Goal: Check status

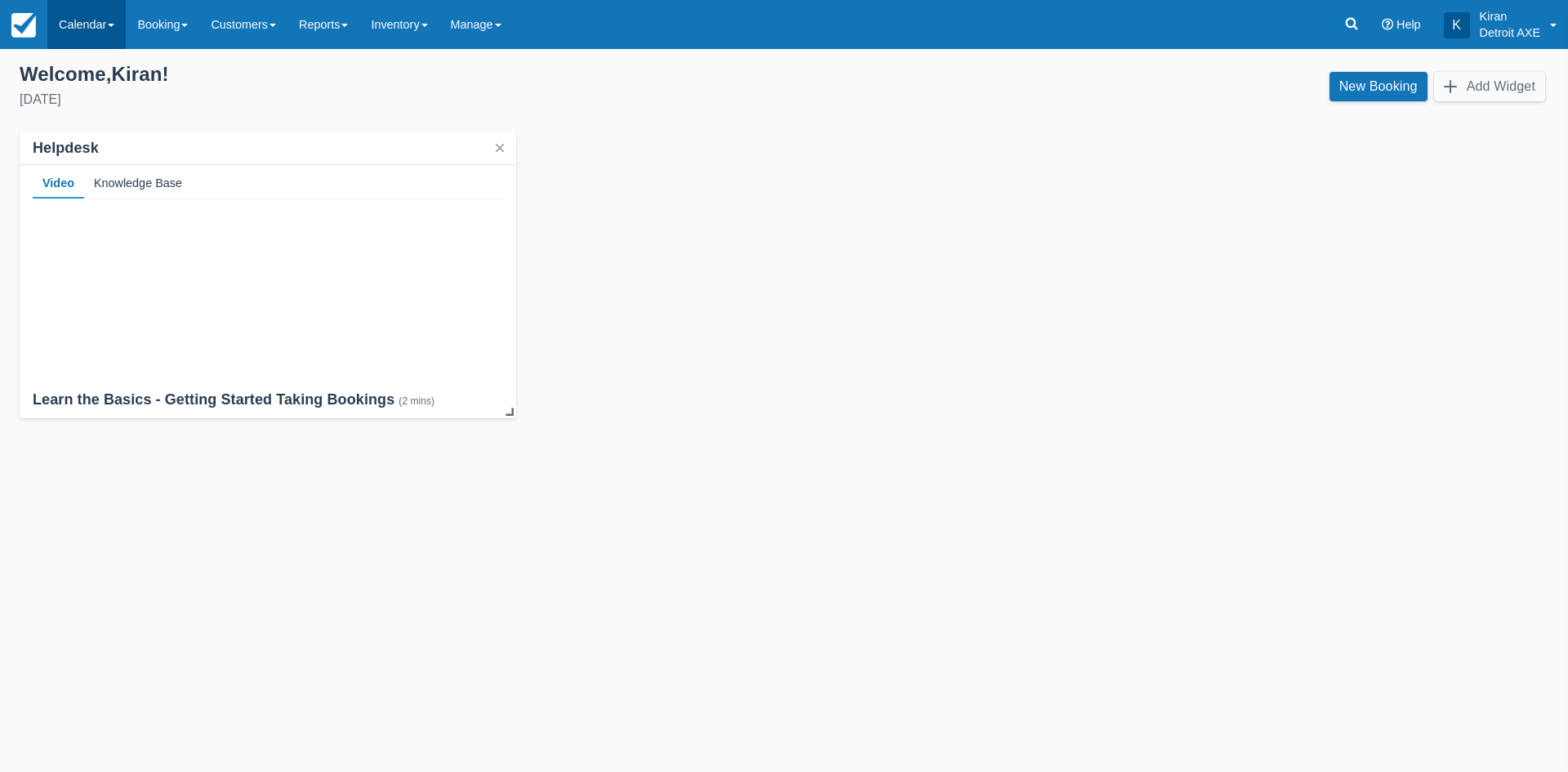
click at [89, 21] on link "Calendar" at bounding box center [87, 25] width 78 height 49
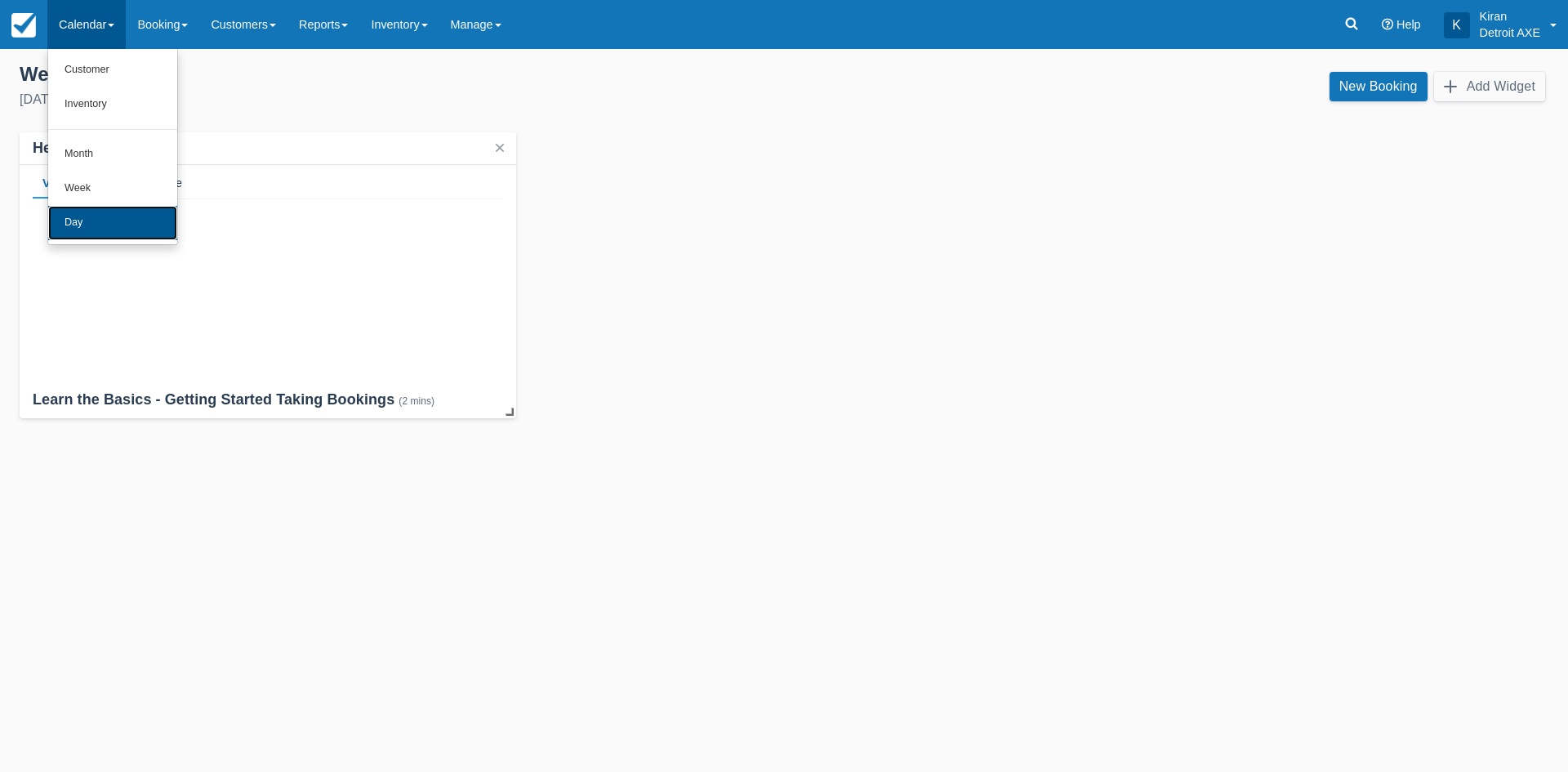
click at [141, 218] on link "Day" at bounding box center [112, 223] width 129 height 34
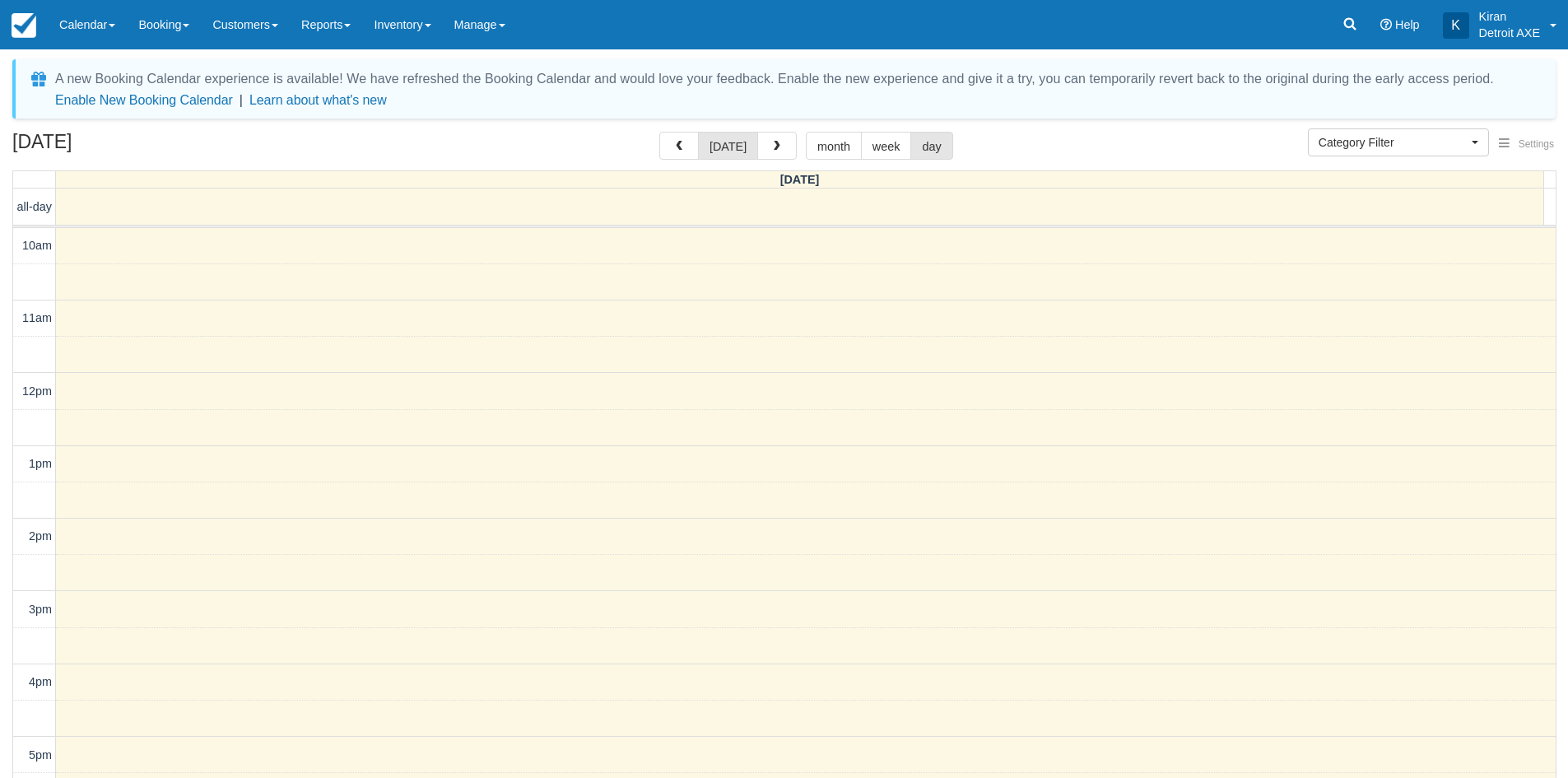
select select
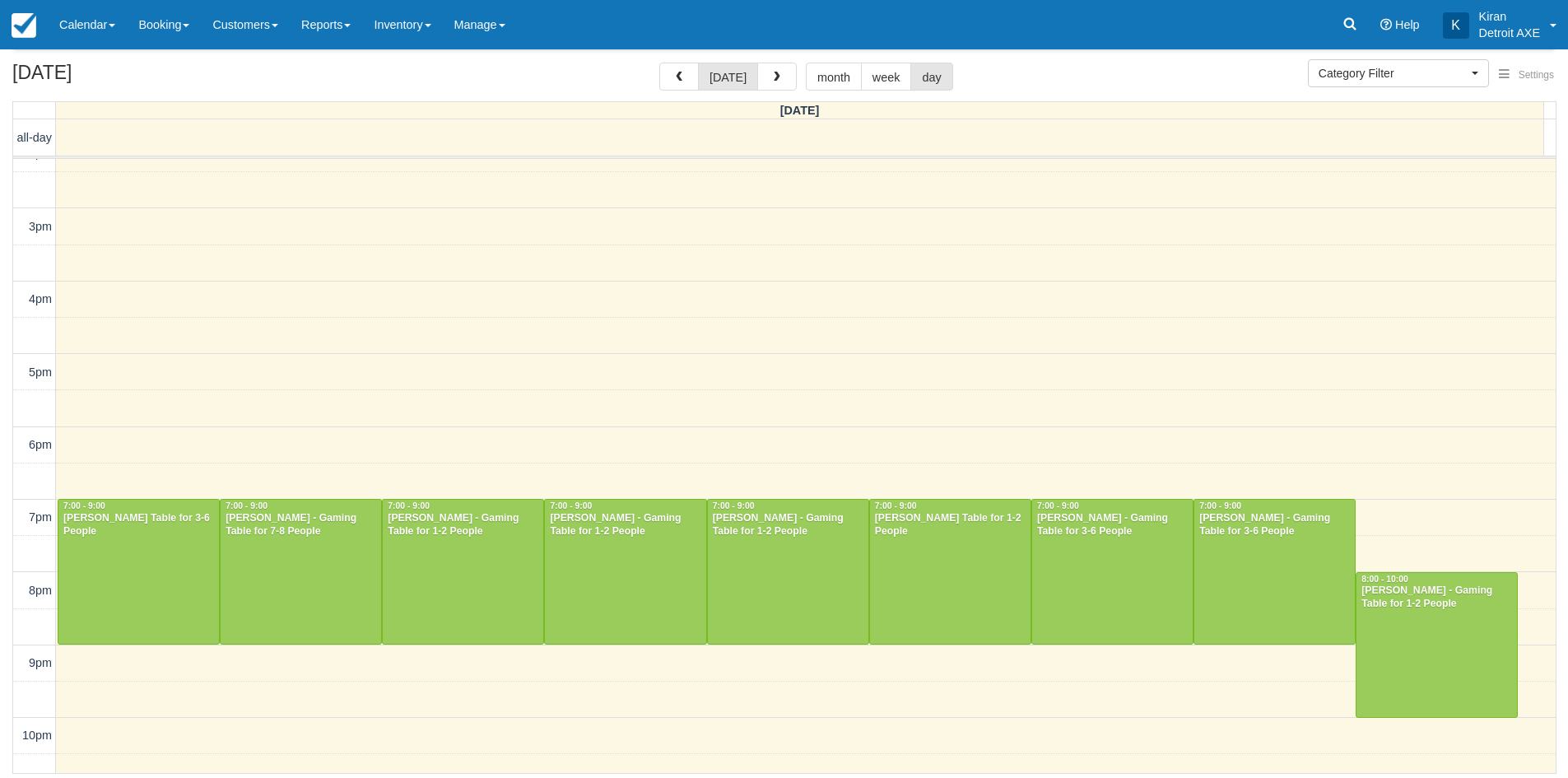
scroll to position [285, 0]
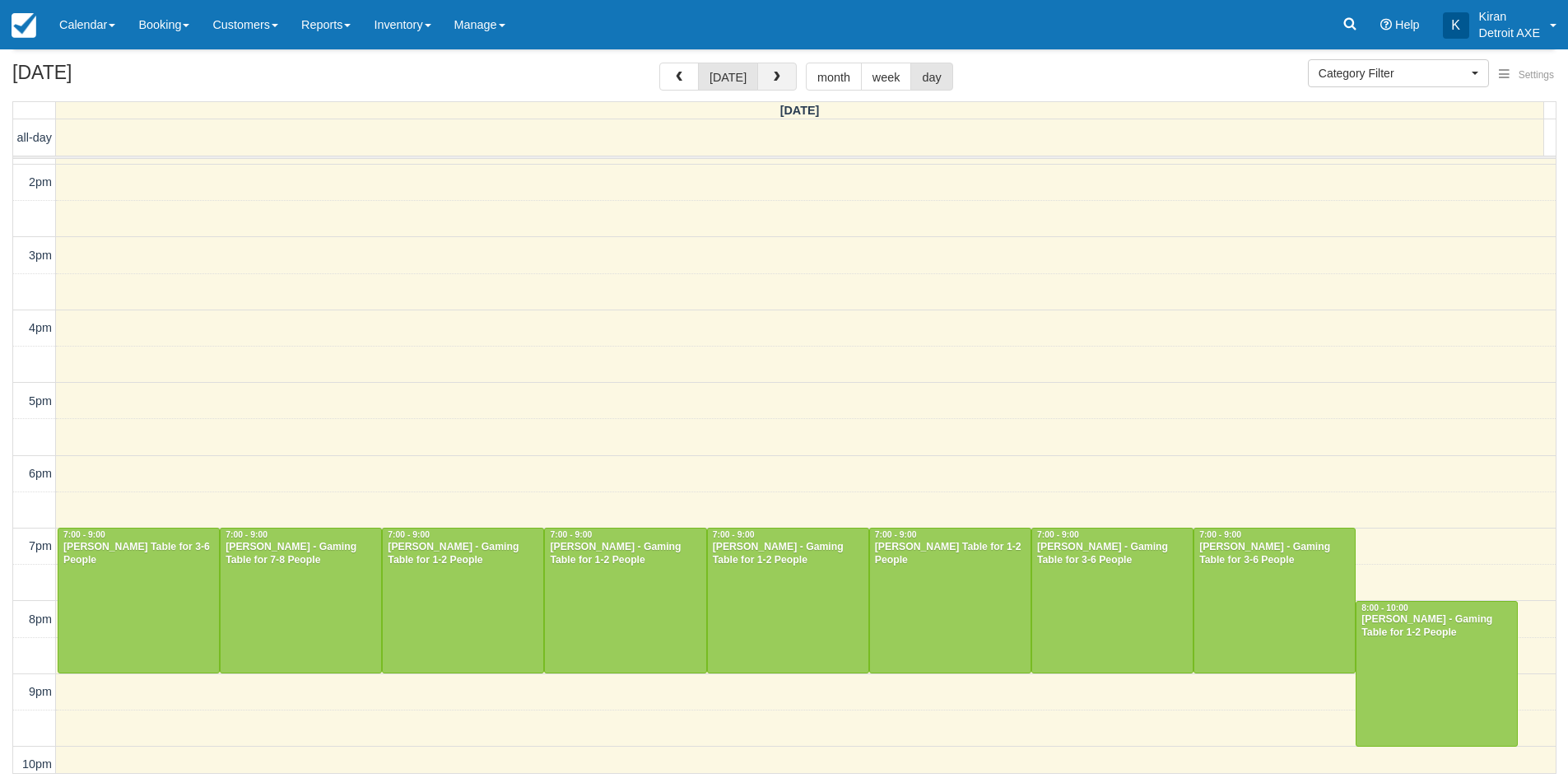
click at [777, 84] on button "button" at bounding box center [777, 76] width 39 height 28
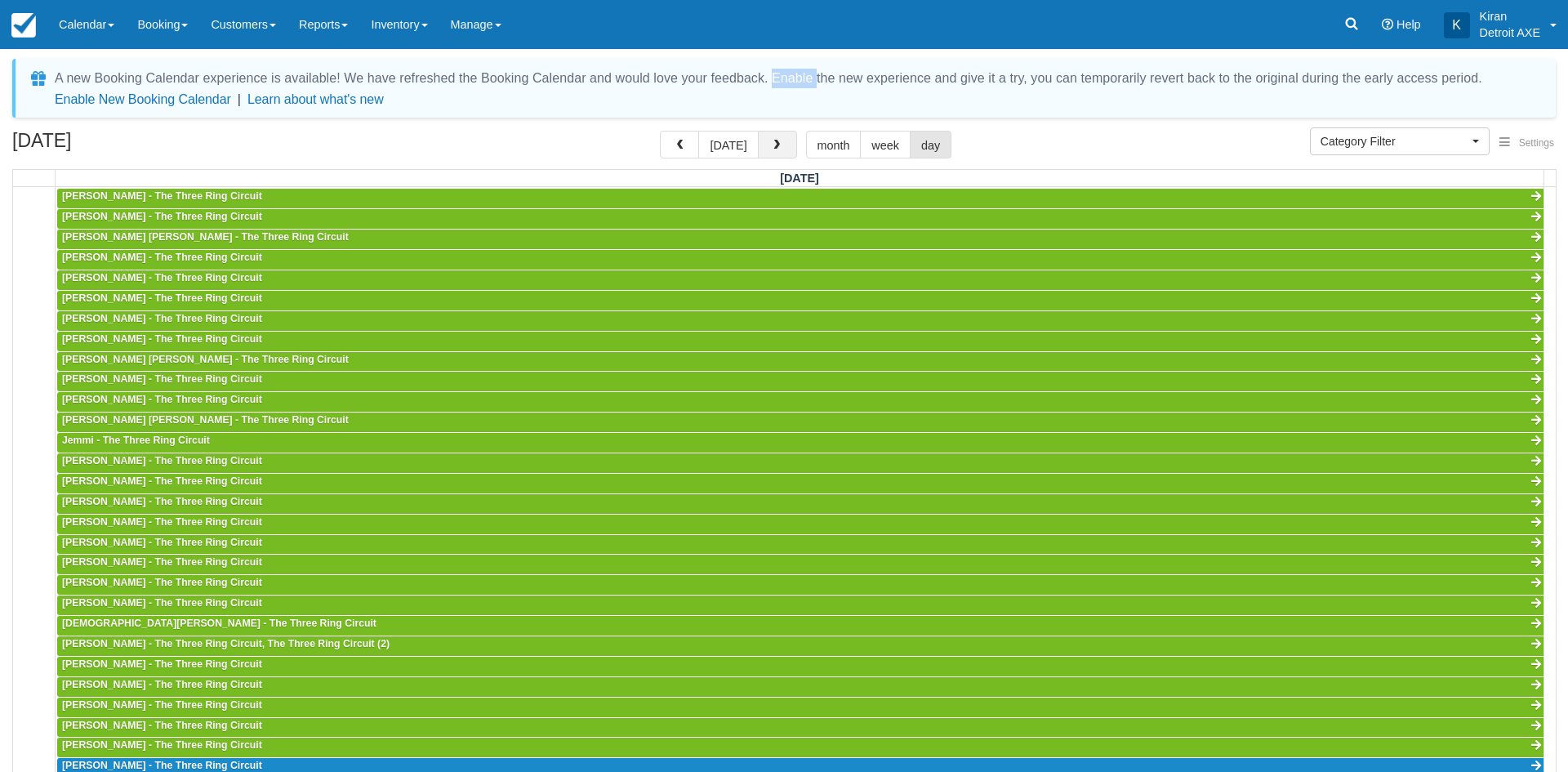
click at [771, 84] on div "A new Booking Calendar experience is available! We have refreshed the Booking C…" at bounding box center [768, 78] width 1427 height 20
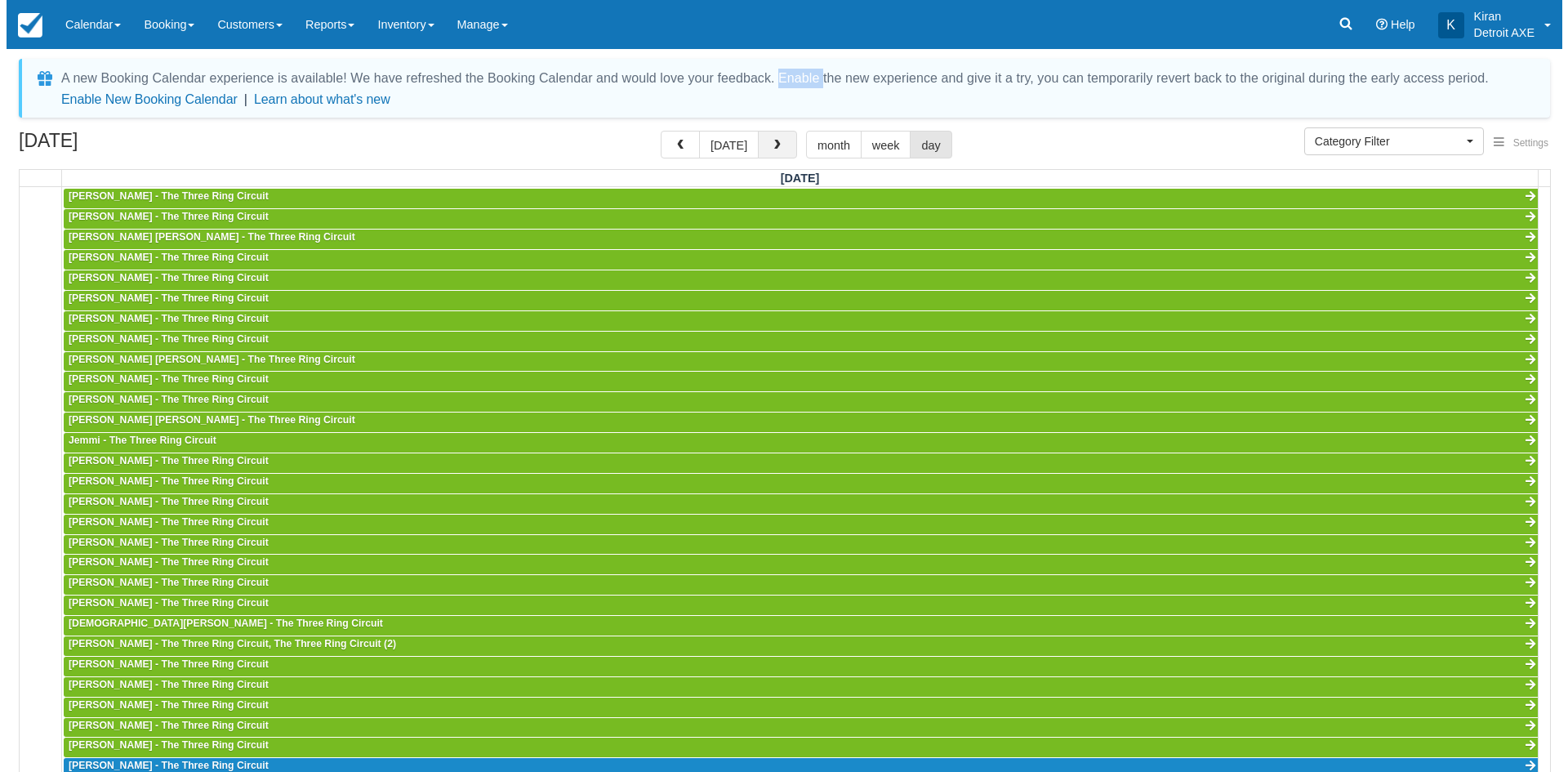
scroll to position [362, 0]
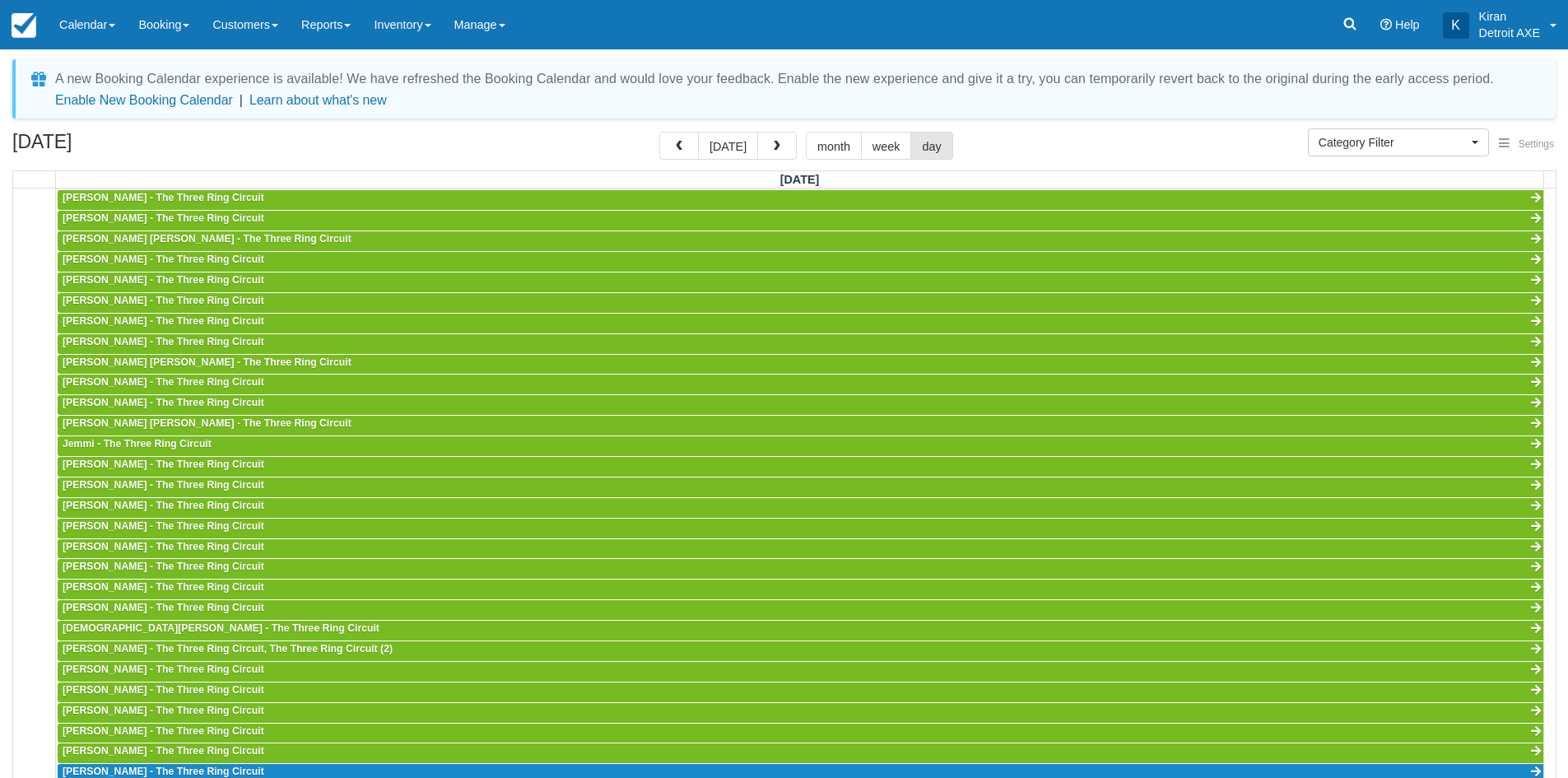
click at [783, 118] on div "A new Booking Calendar experience is available! We have refreshed the Booking C…" at bounding box center [784, 88] width 1543 height 59
click at [782, 149] on button "button" at bounding box center [777, 145] width 39 height 28
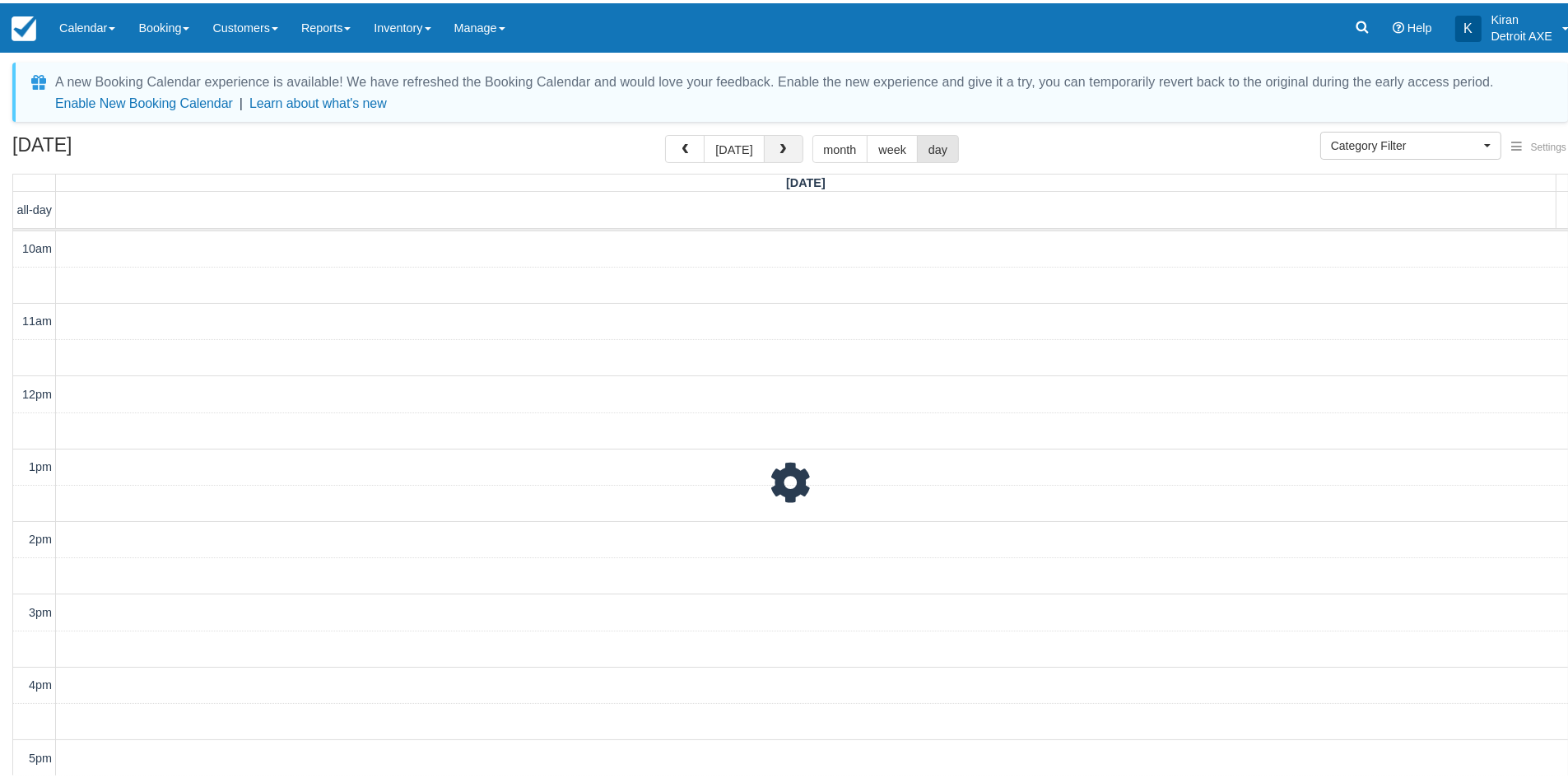
scroll to position [365, 0]
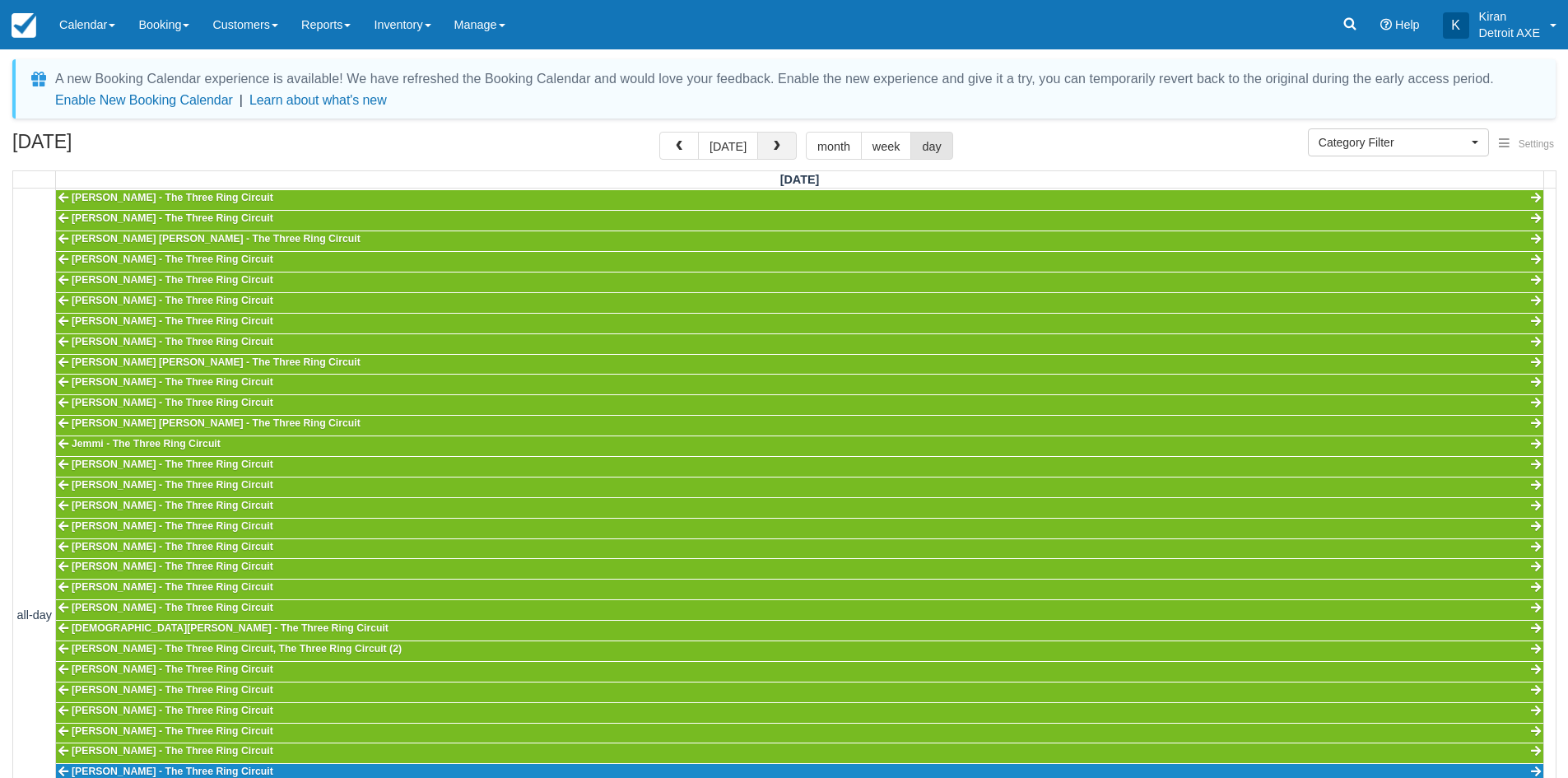
click at [782, 149] on button "button" at bounding box center [777, 145] width 39 height 28
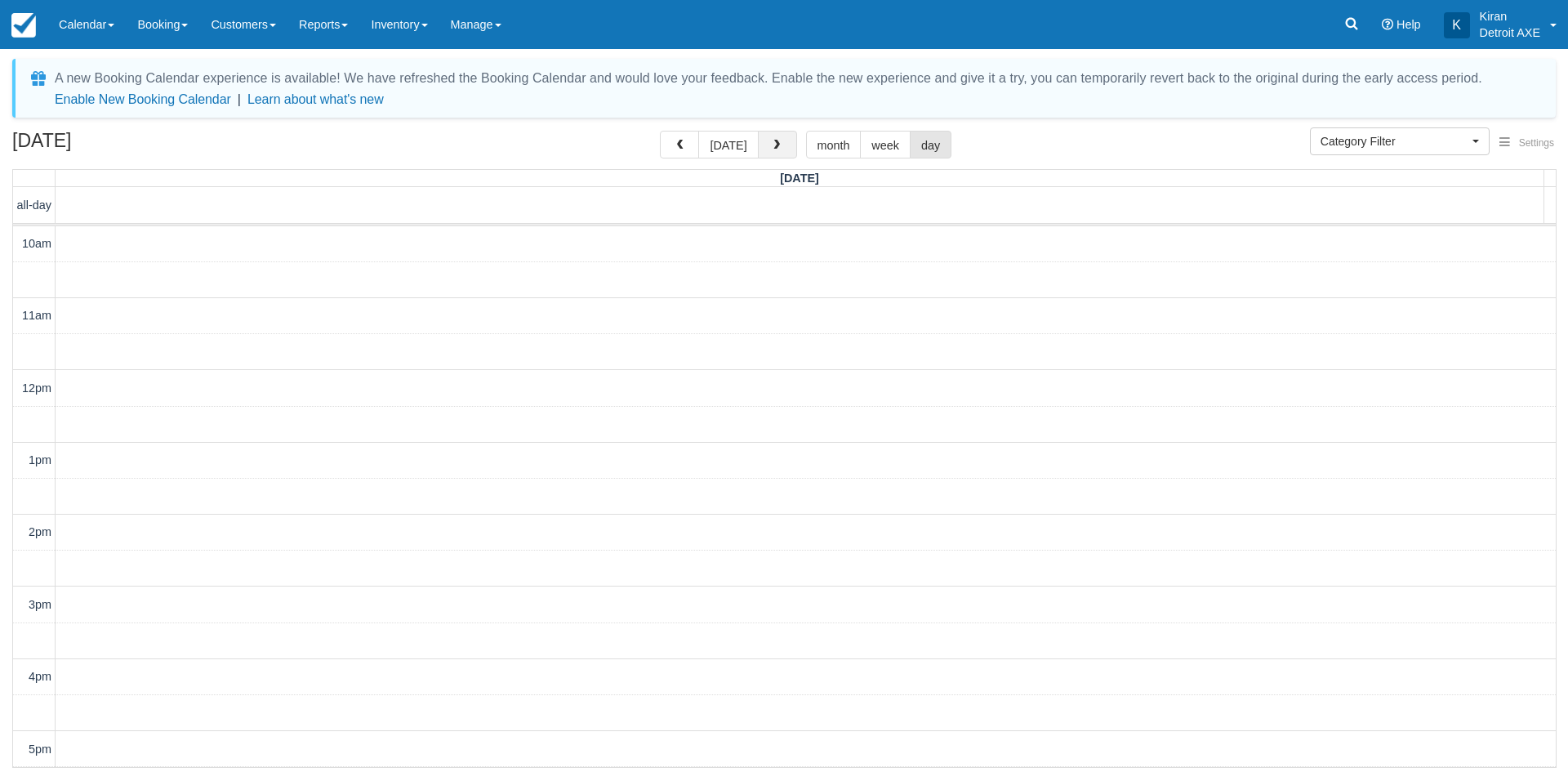
click at [776, 148] on span "button" at bounding box center [776, 145] width 11 height 11
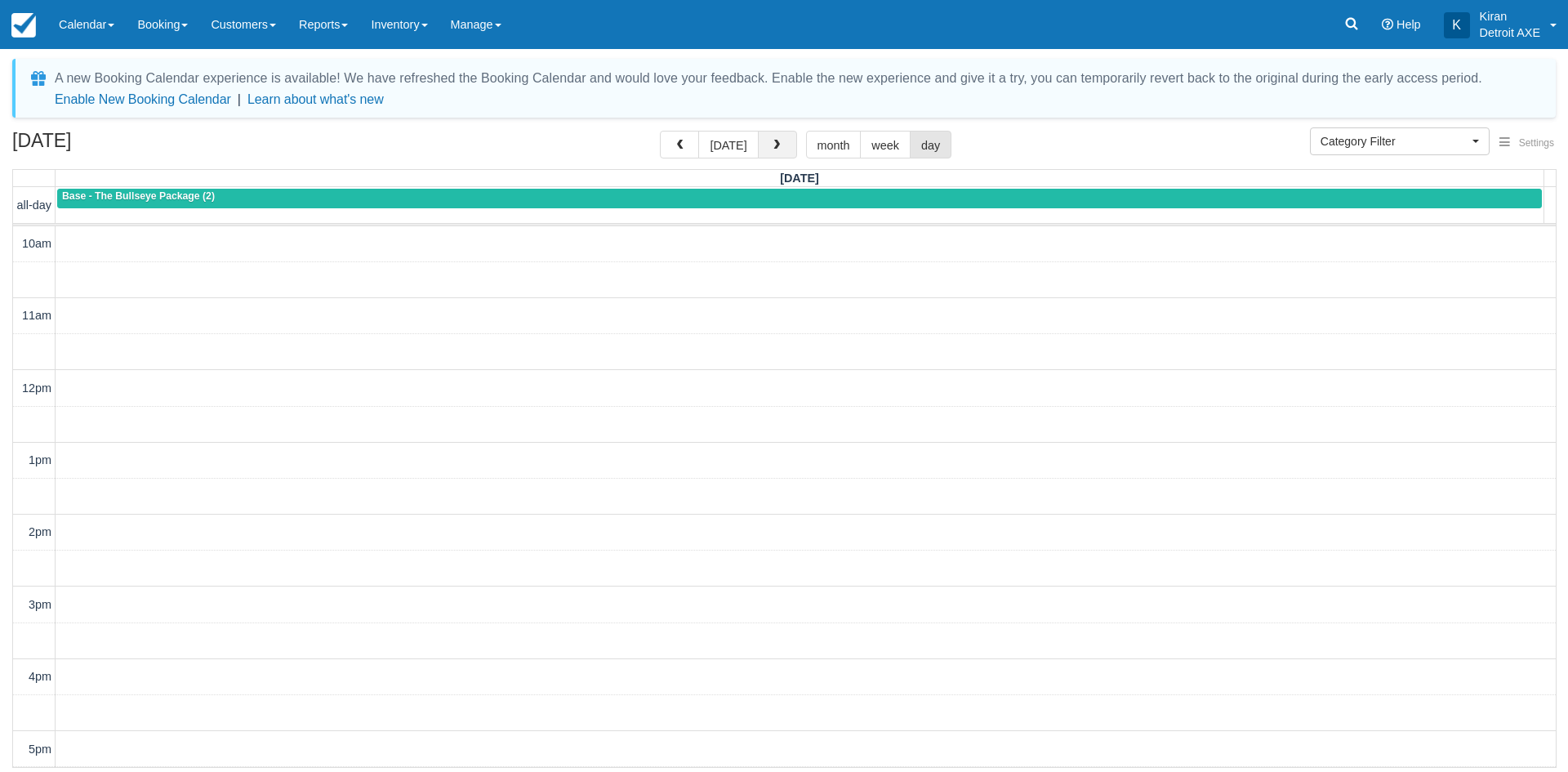
click at [776, 148] on span "button" at bounding box center [776, 145] width 11 height 11
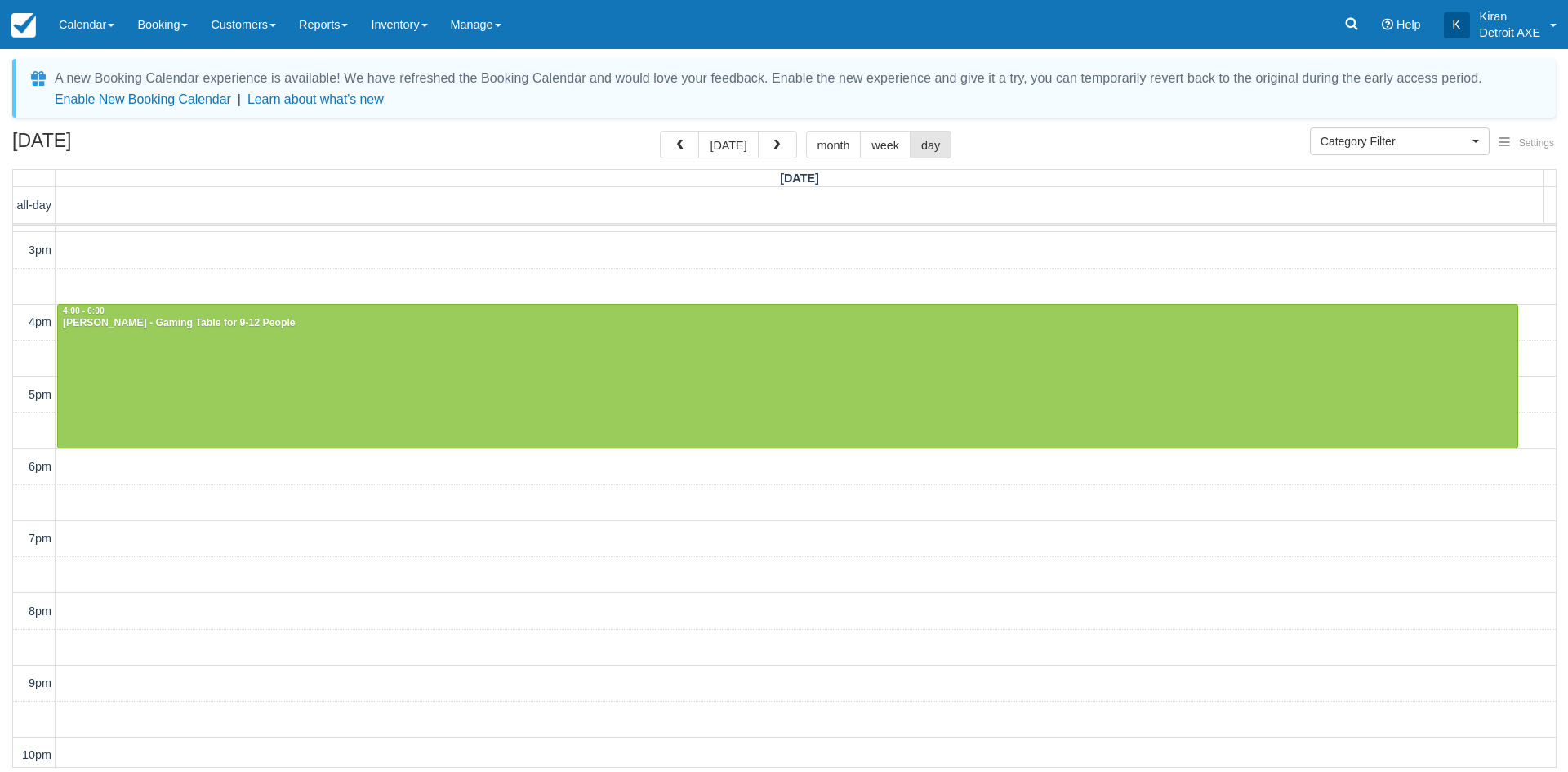
scroll to position [327, 0]
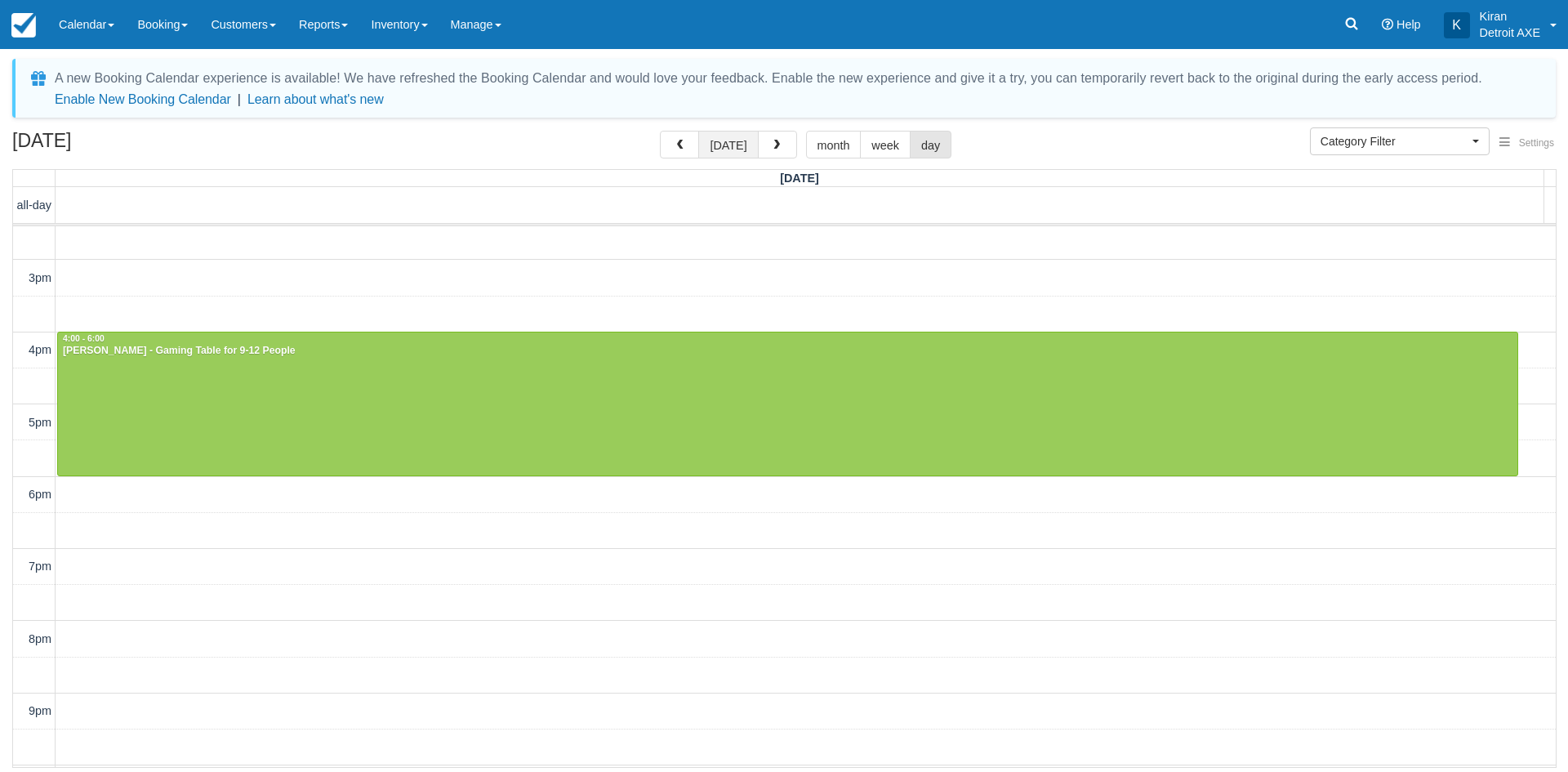
click at [727, 152] on button "today" at bounding box center [728, 144] width 60 height 28
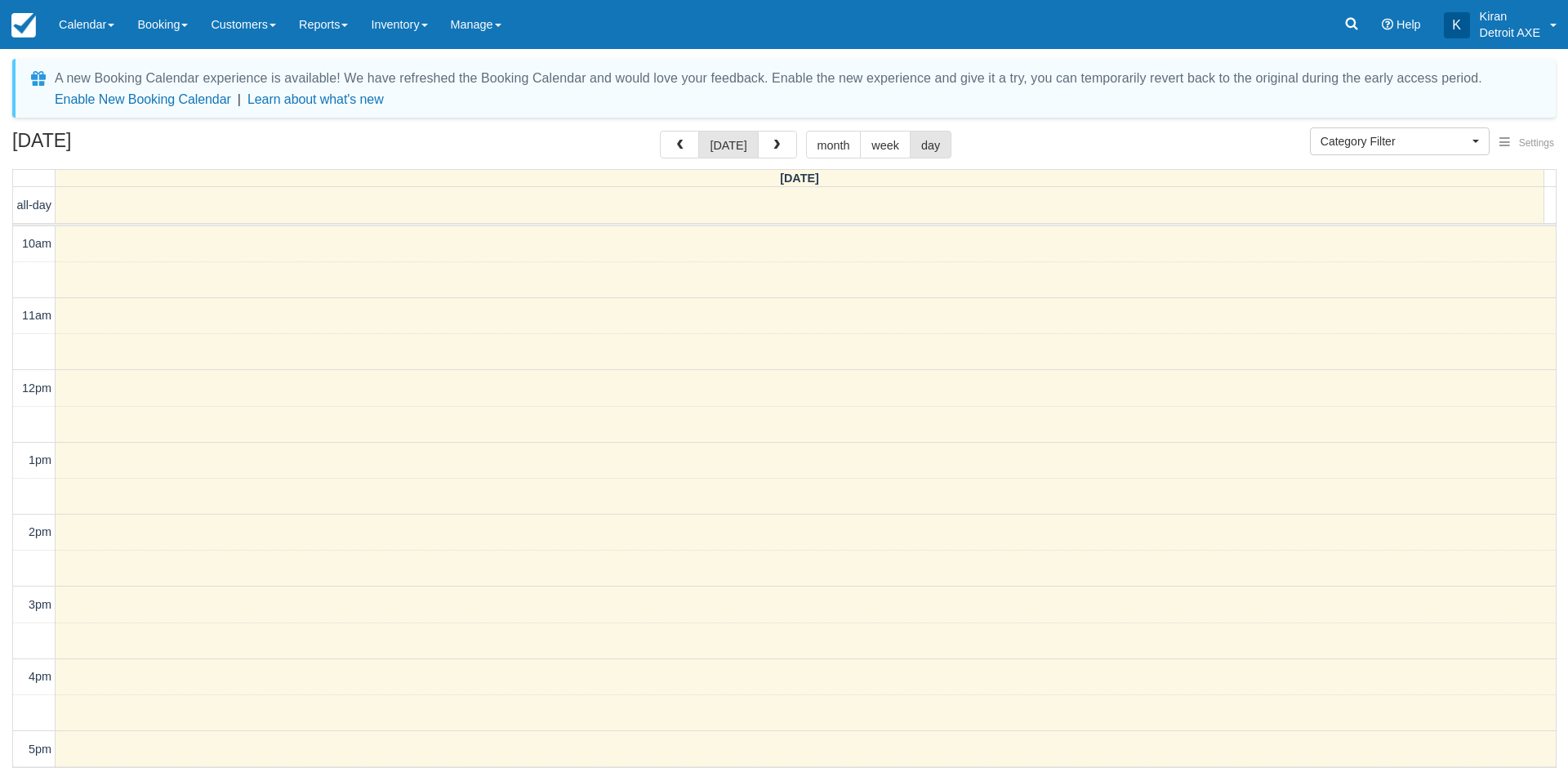
scroll to position [362, 0]
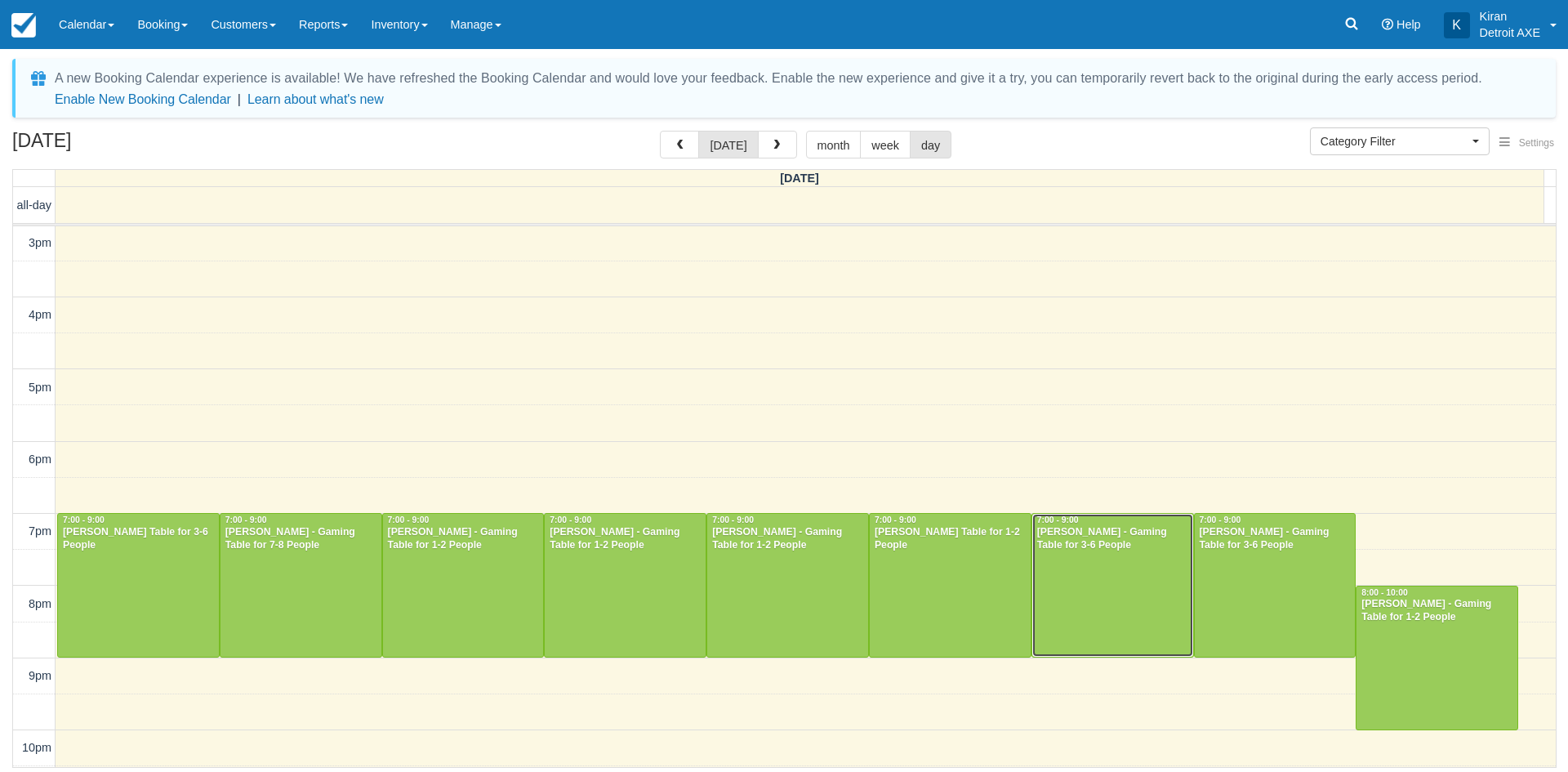
drag, startPoint x: 912, startPoint y: 548, endPoint x: 1133, endPoint y: 544, distance: 221.0
